Goal: Information Seeking & Learning: Learn about a topic

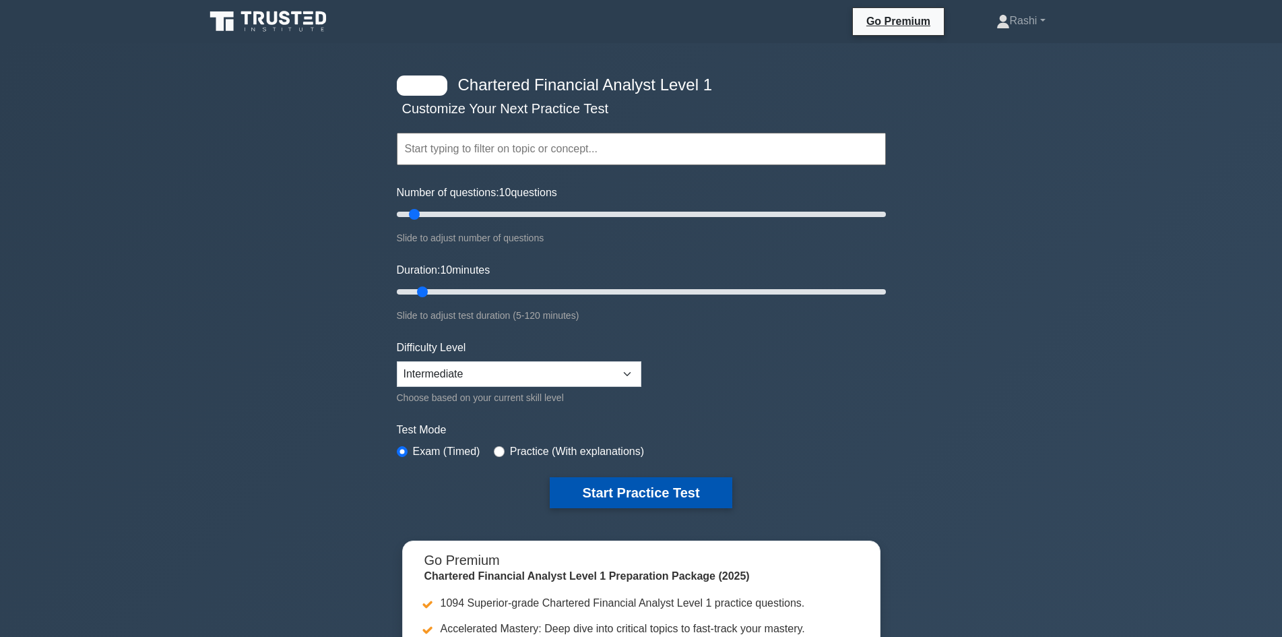
click at [672, 491] on button "Start Practice Test" at bounding box center [641, 492] width 182 height 31
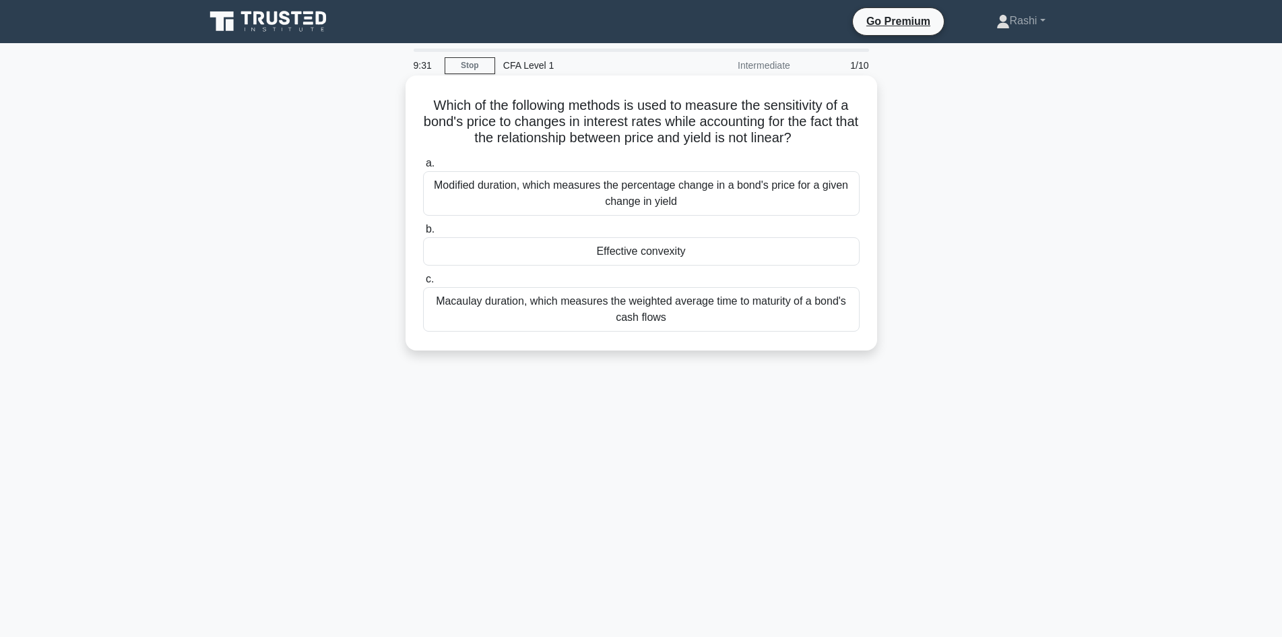
click at [773, 298] on div "Macaulay duration, which measures the weighted average time to maturity of a bo…" at bounding box center [641, 309] width 437 height 44
click at [423, 284] on input "c. Macaulay duration, which measures the weighted average time to maturity of a…" at bounding box center [423, 279] width 0 height 9
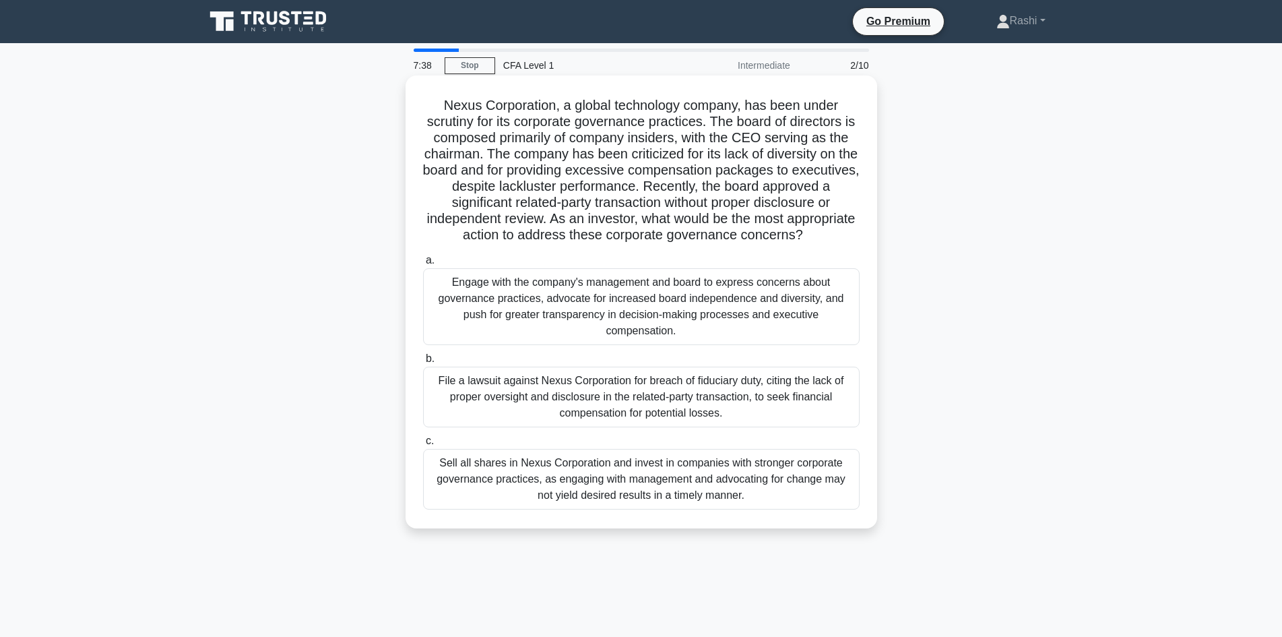
click at [686, 309] on div "Engage with the company's management and board to express concerns about govern…" at bounding box center [641, 306] width 437 height 77
click at [423, 265] on input "a. Engage with the company's management and board to express concerns about gov…" at bounding box center [423, 260] width 0 height 9
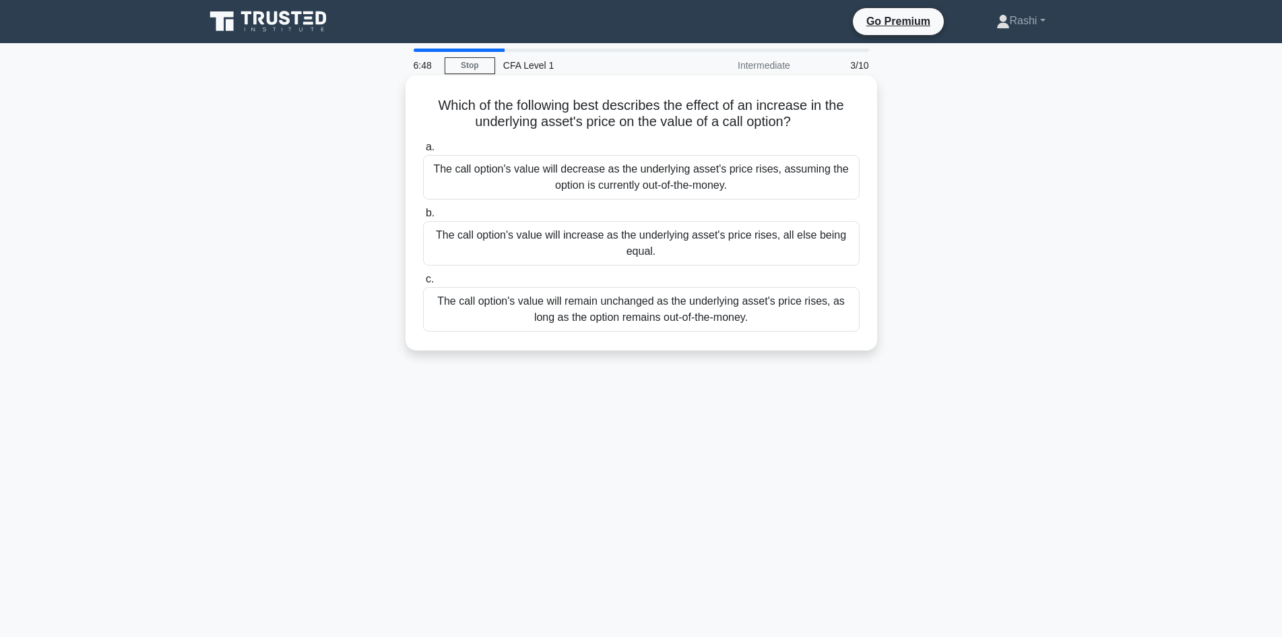
click at [753, 189] on div "The call option's value will decrease as the underlying asset's price rises, as…" at bounding box center [641, 177] width 437 height 44
click at [423, 152] on input "a. The call option's value will decrease as the underlying asset's price rises,…" at bounding box center [423, 147] width 0 height 9
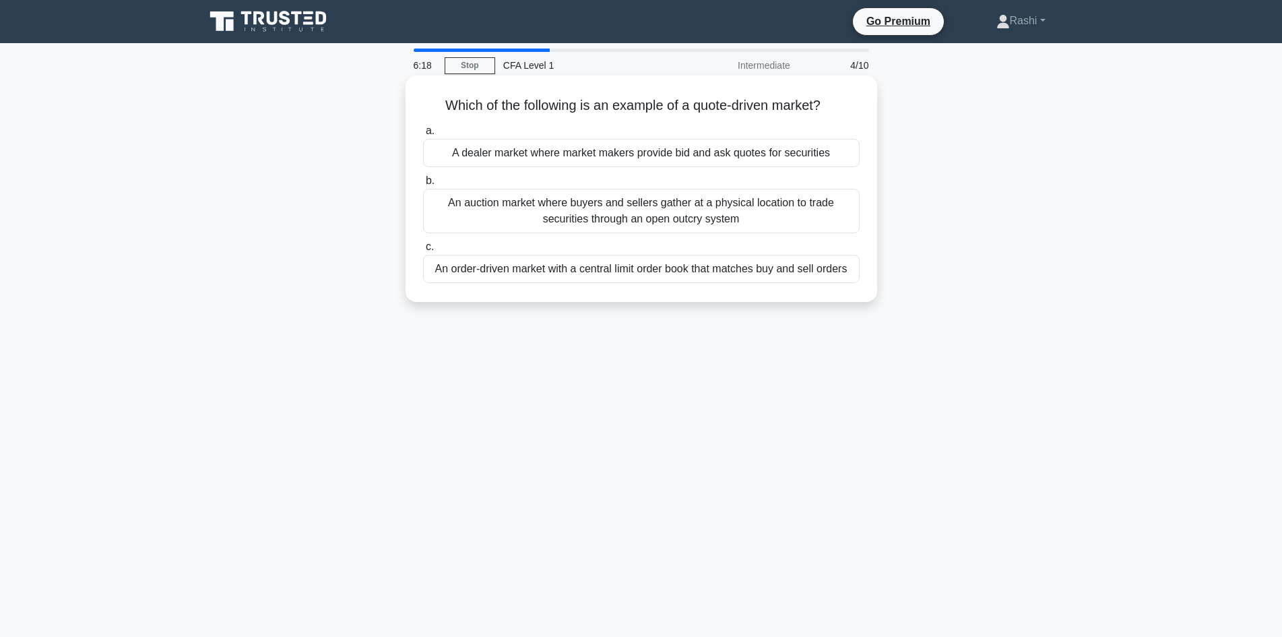
click at [543, 151] on div "A dealer market where market makers provide bid and ask quotes for securities" at bounding box center [641, 153] width 437 height 28
click at [423, 135] on input "a. A dealer market where market makers provide bid and ask quotes for securities" at bounding box center [423, 131] width 0 height 9
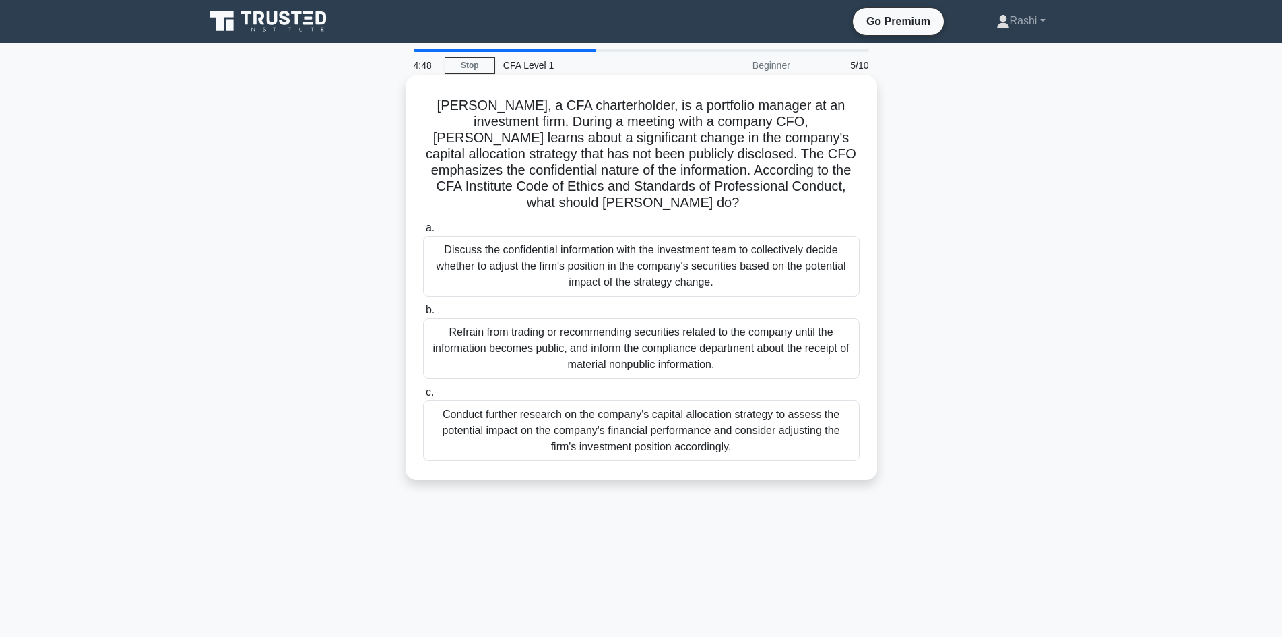
click at [622, 353] on div "Refrain from trading or recommending securities related to the company until th…" at bounding box center [641, 348] width 437 height 61
click at [423, 315] on input "b. Refrain from trading or recommending securities related to the company until…" at bounding box center [423, 310] width 0 height 9
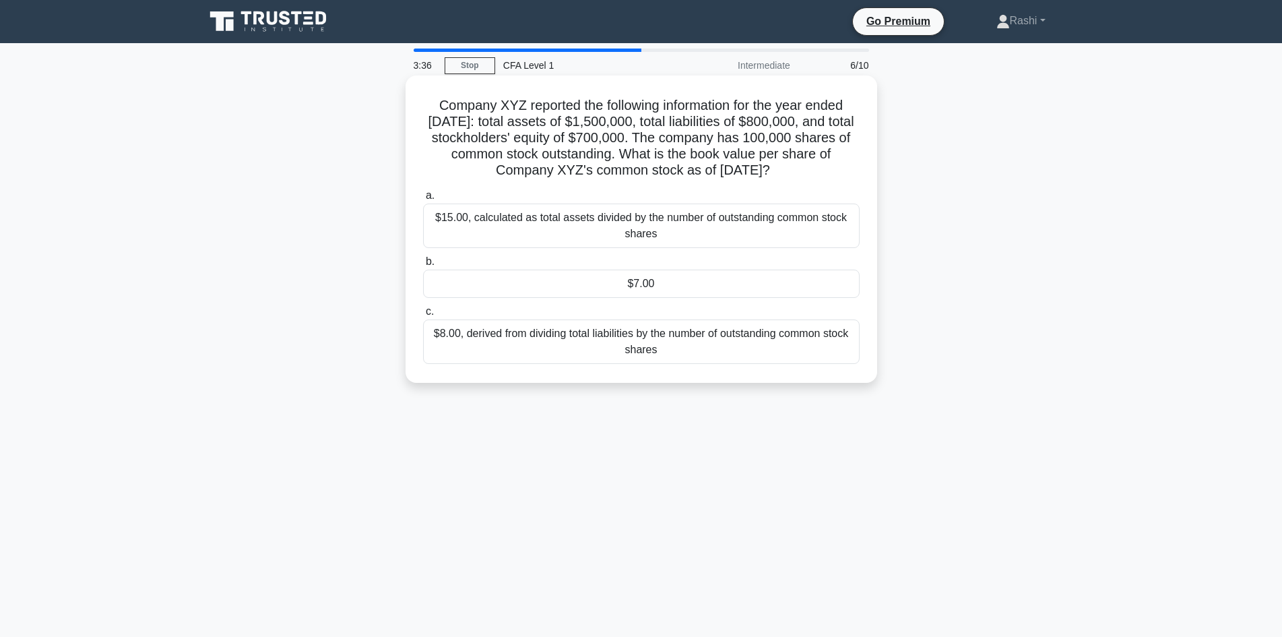
click at [674, 298] on div "$7.00" at bounding box center [641, 284] width 437 height 28
click at [423, 266] on input "b. $7.00" at bounding box center [423, 261] width 0 height 9
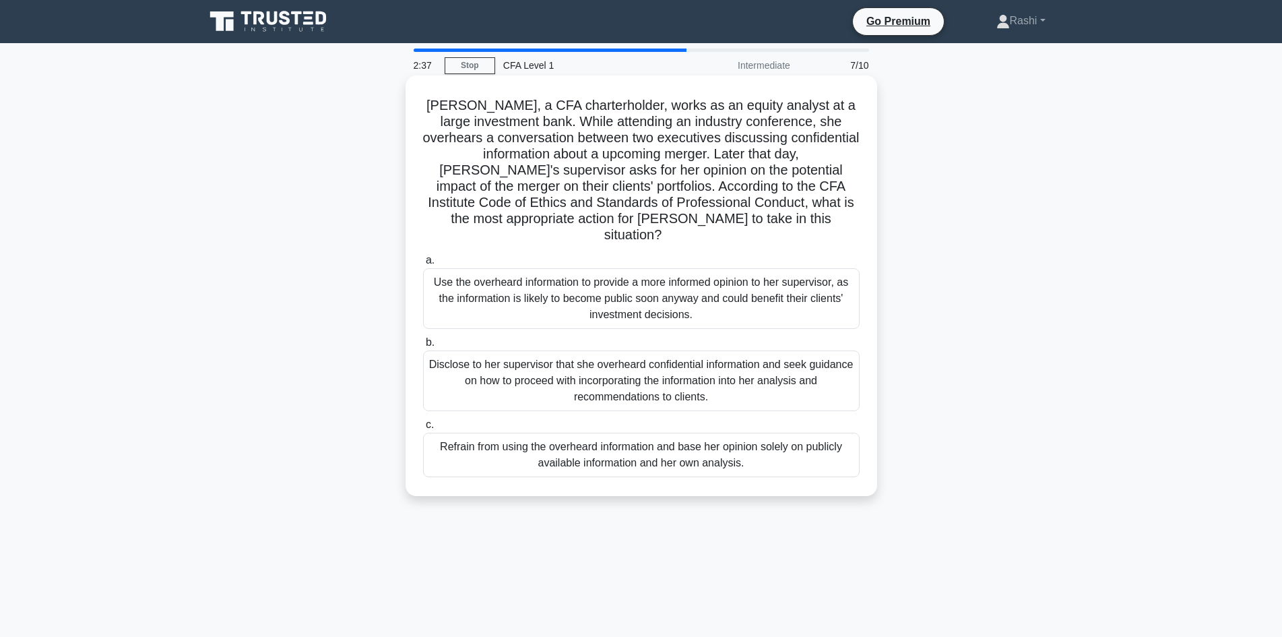
click at [716, 444] on div "Refrain from using the overheard information and base her opinion solely on pub…" at bounding box center [641, 455] width 437 height 44
click at [423, 429] on input "c. Refrain from using the overheard information and base her opinion solely on …" at bounding box center [423, 425] width 0 height 9
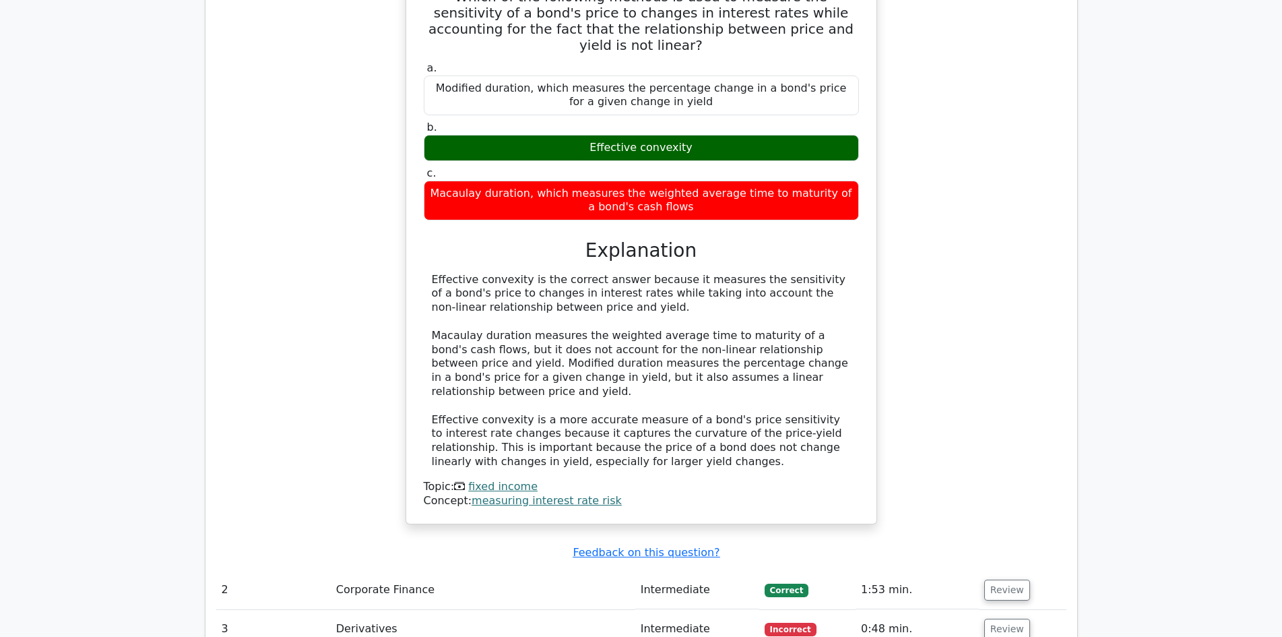
scroll to position [1415, 0]
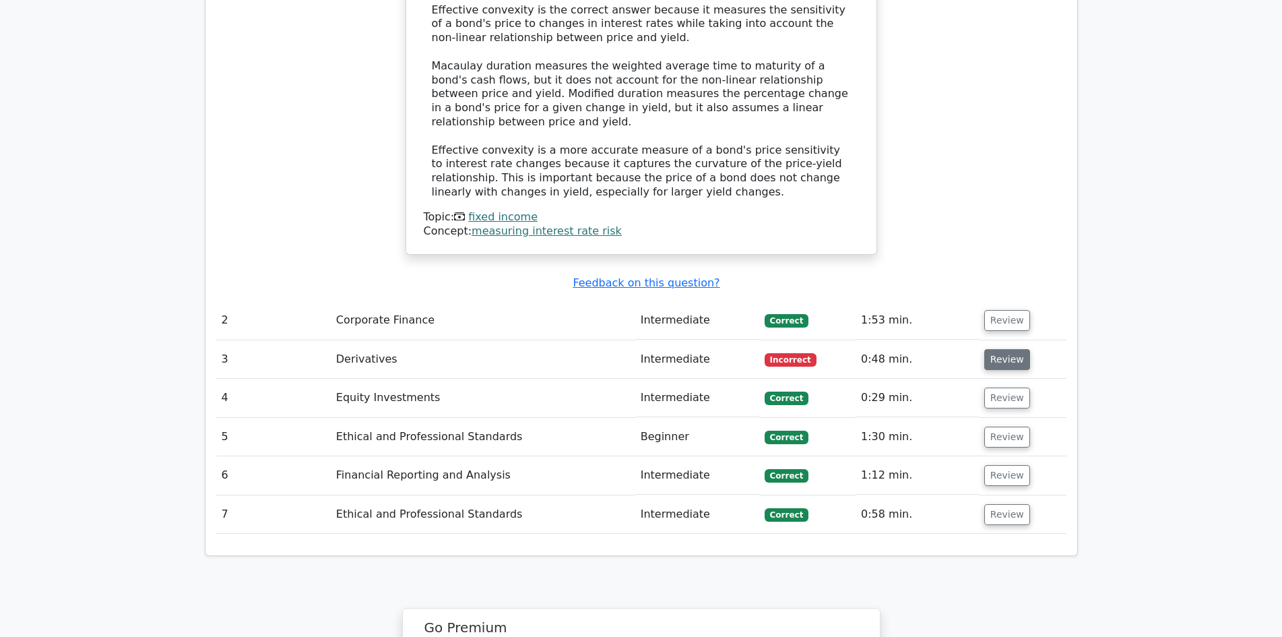
click at [1001, 349] on button "Review" at bounding box center [1008, 359] width 46 height 21
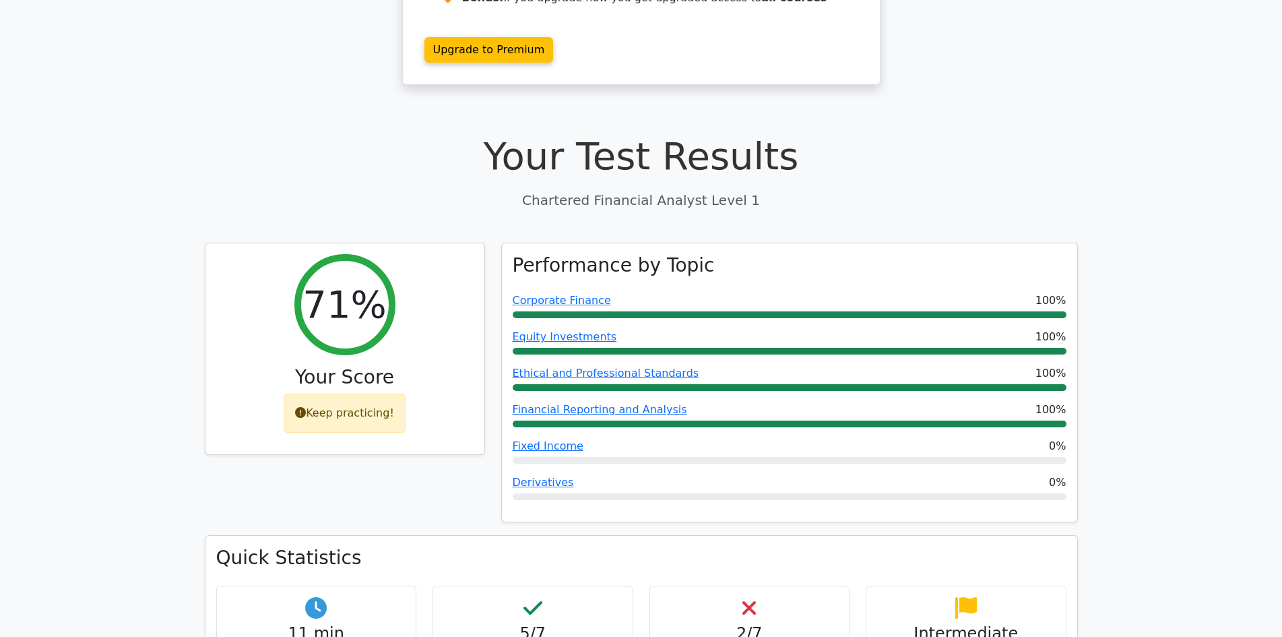
scroll to position [0, 0]
